Goal: Task Accomplishment & Management: Manage account settings

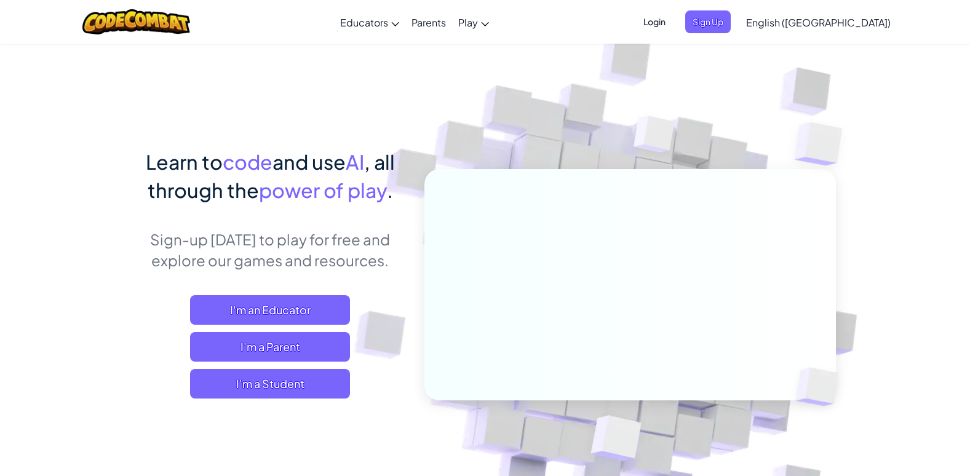
click at [673, 30] on span "Login" at bounding box center [654, 21] width 37 height 23
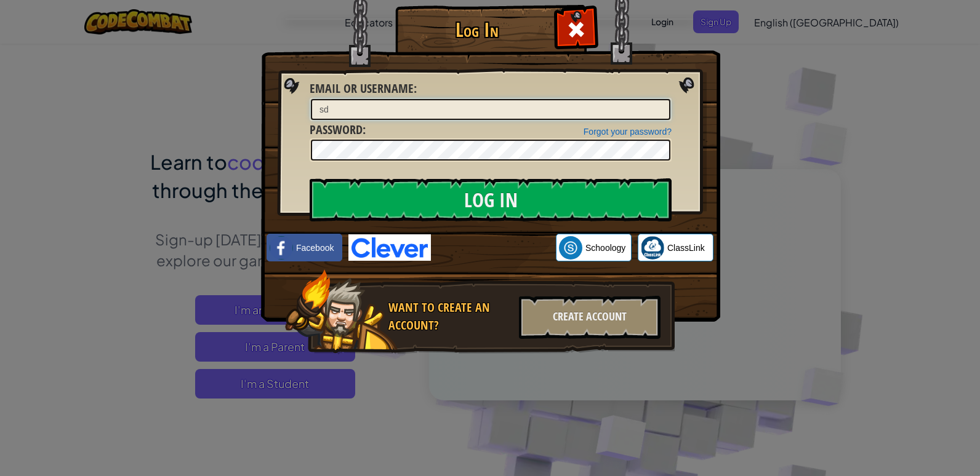
type input "[EMAIL_ADDRESS][DOMAIN_NAME]"
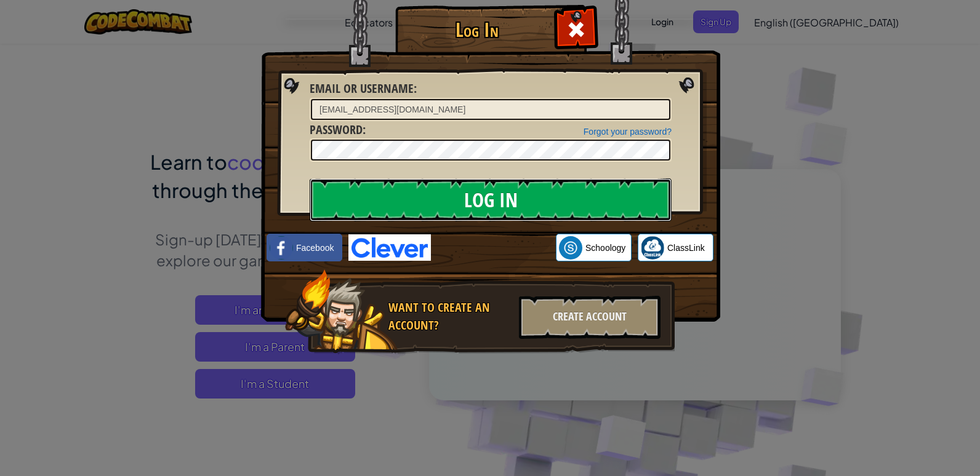
click at [403, 185] on input "Log In" at bounding box center [491, 199] width 362 height 43
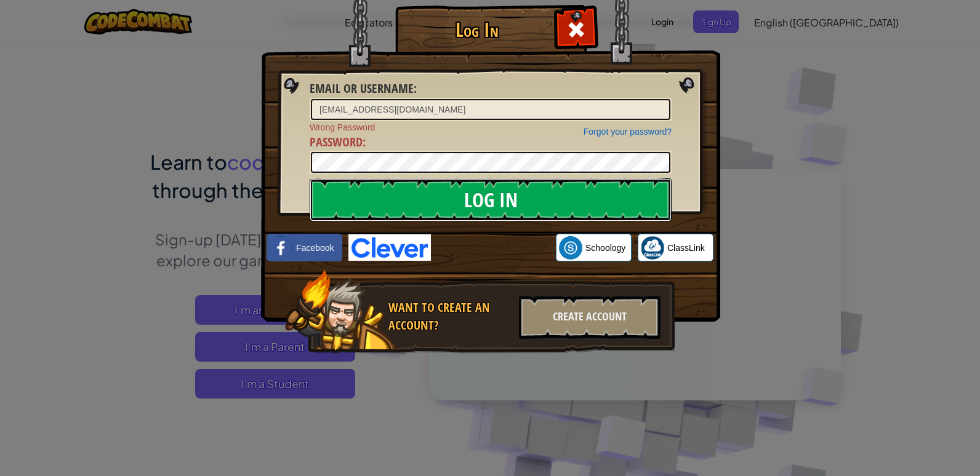
click at [353, 206] on input "Log In" at bounding box center [491, 199] width 362 height 43
click at [358, 188] on input "Log In" at bounding box center [491, 199] width 362 height 43
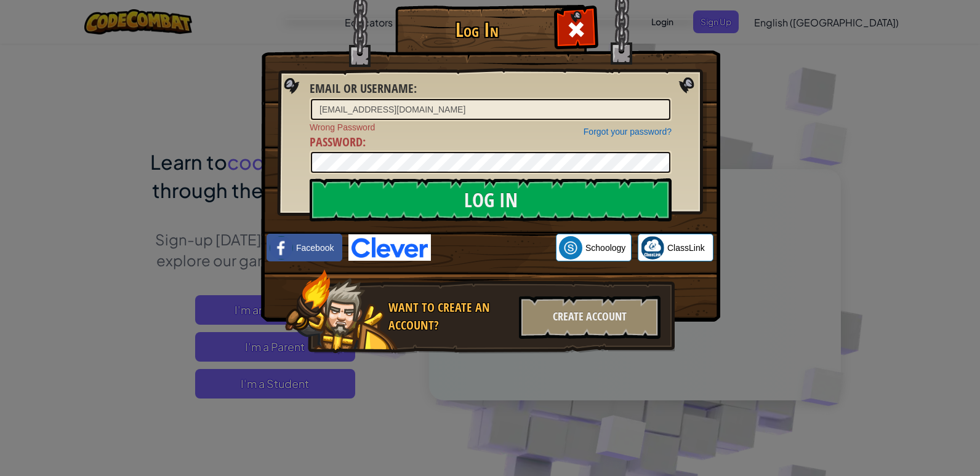
click at [398, 150] on div "Forgot your password? Wrong Password Password :" at bounding box center [491, 148] width 362 height 54
drag, startPoint x: 539, startPoint y: 6, endPoint x: 741, endPoint y: 316, distance: 370.9
click at [741, 316] on div "Log In Email or Username : [EMAIL_ADDRESS][DOMAIN_NAME] Forgot your password? W…" at bounding box center [490, 238] width 980 height 476
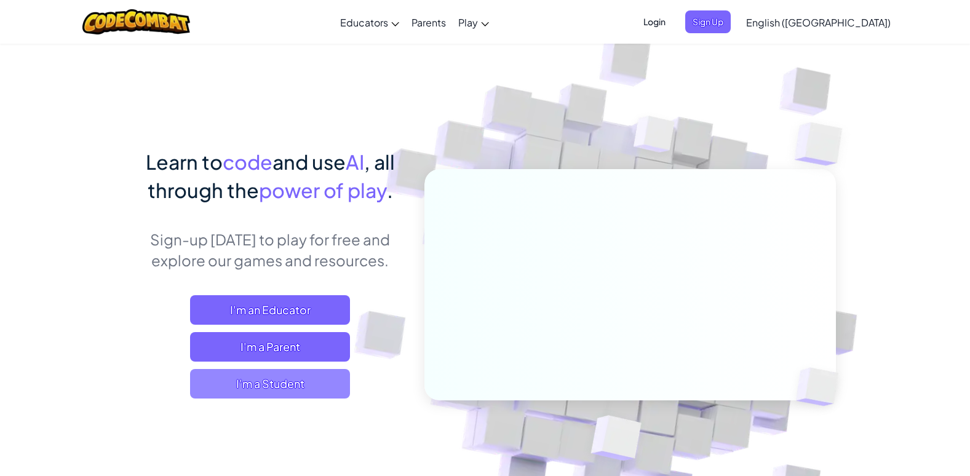
click at [347, 380] on span "I'm a Student" at bounding box center [270, 384] width 160 height 30
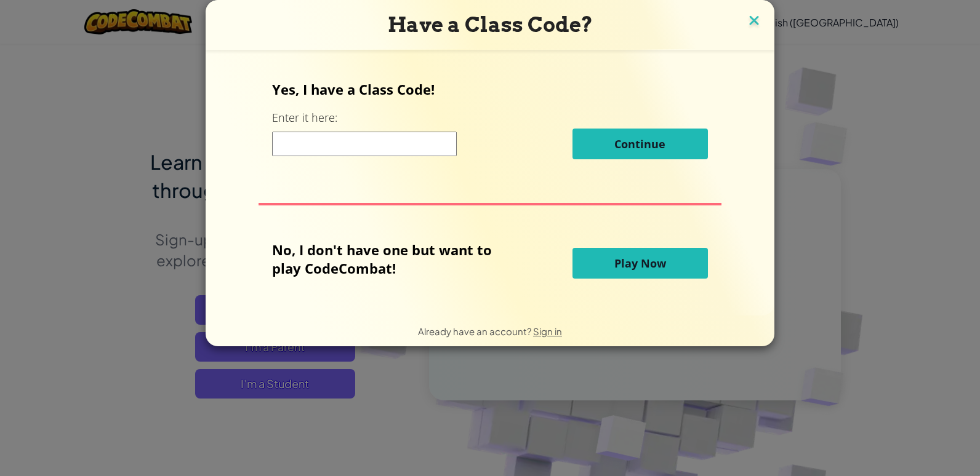
click at [753, 17] on img at bounding box center [754, 21] width 16 height 18
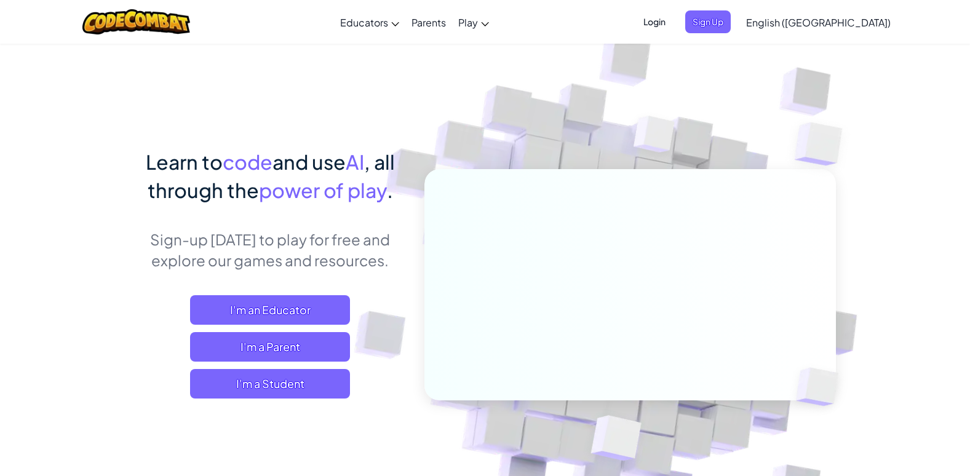
click at [673, 25] on span "Login" at bounding box center [654, 21] width 37 height 23
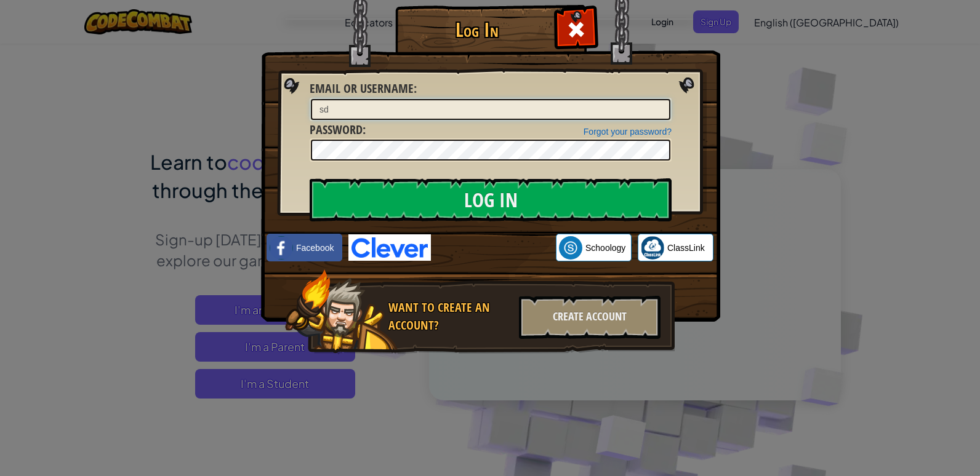
type input "[EMAIL_ADDRESS][DOMAIN_NAME]"
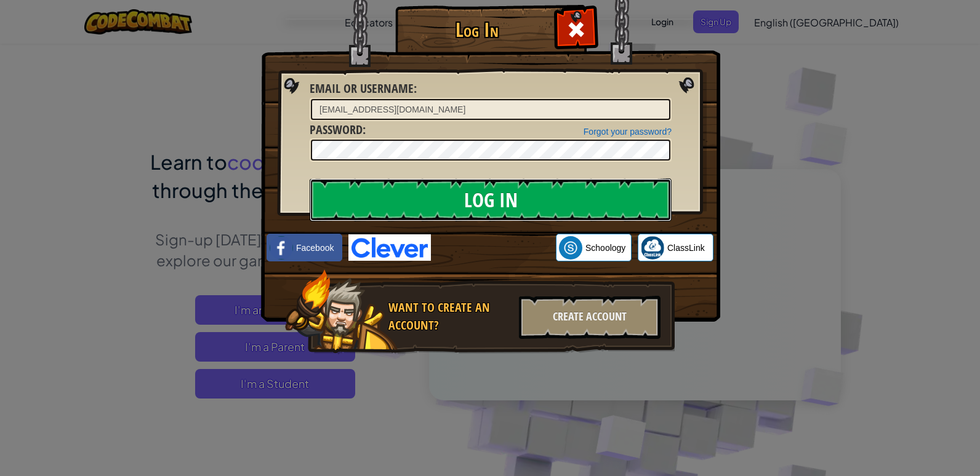
click at [436, 202] on input "Log In" at bounding box center [491, 199] width 362 height 43
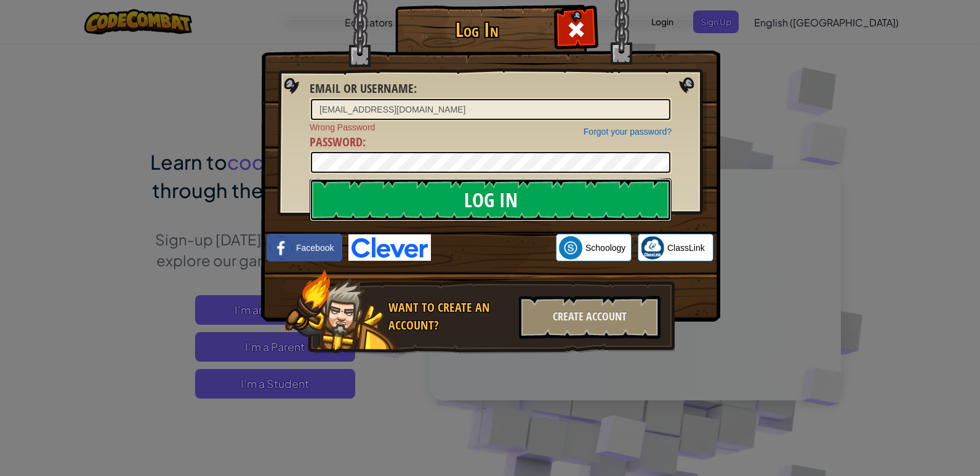
click at [392, 187] on input "Log In" at bounding box center [491, 199] width 362 height 43
click at [371, 212] on input "Log In" at bounding box center [491, 199] width 362 height 43
click at [332, 215] on input "Log In" at bounding box center [491, 199] width 362 height 43
click at [362, 211] on input "Log In" at bounding box center [491, 199] width 362 height 43
click at [384, 207] on input "Log In" at bounding box center [491, 199] width 362 height 43
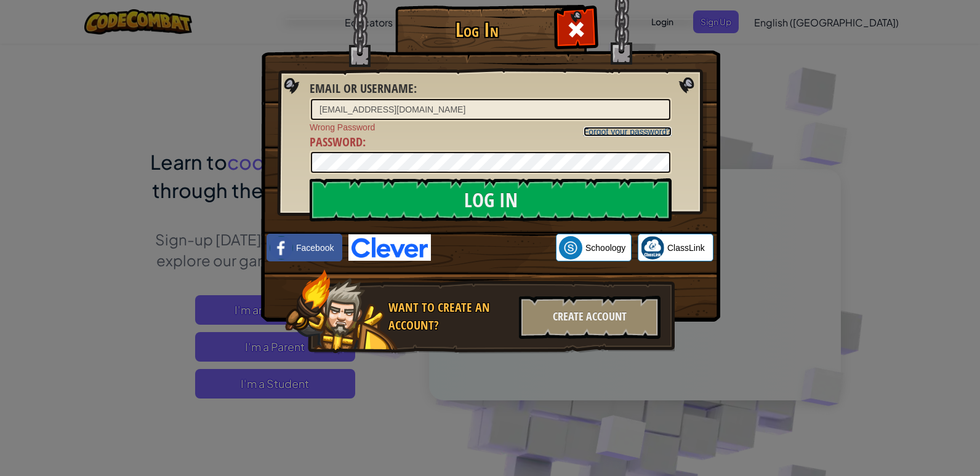
click at [650, 127] on link "Forgot your password?" at bounding box center [627, 132] width 88 height 10
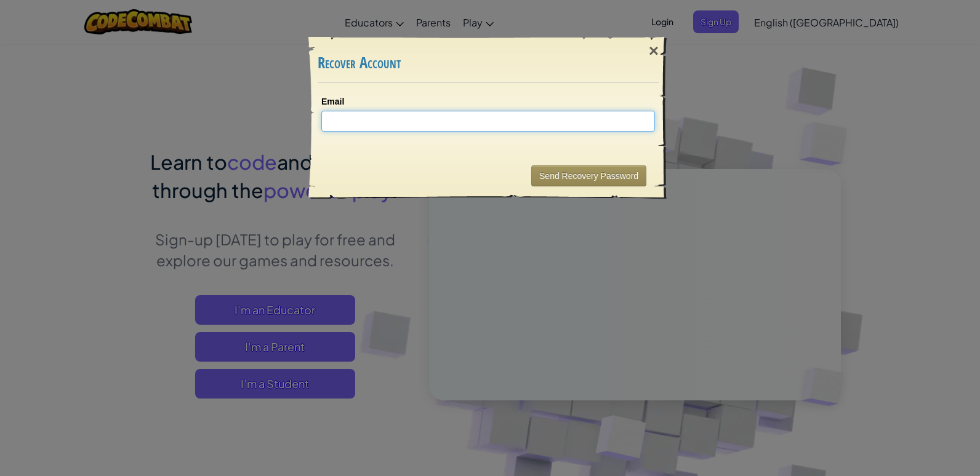
click at [521, 111] on input "Email" at bounding box center [488, 121] width 334 height 21
